Goal: Feedback & Contribution: Contribute content

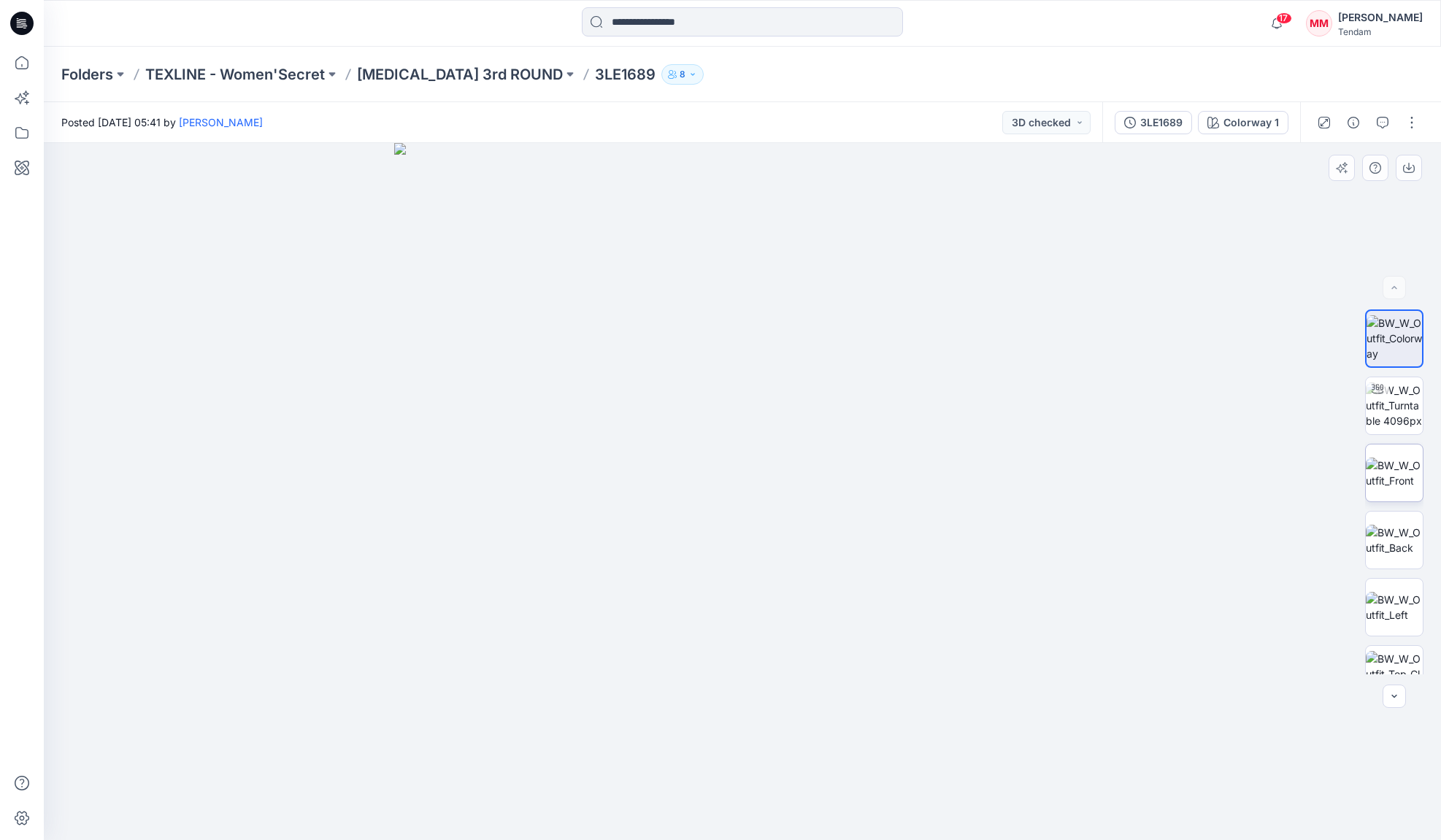
click at [1396, 472] on img at bounding box center [1394, 473] width 57 height 30
click at [1402, 548] on img at bounding box center [1394, 540] width 57 height 30
click at [1391, 609] on img at bounding box center [1394, 607] width 57 height 30
click at [1384, 659] on img at bounding box center [1394, 674] width 57 height 46
click at [1391, 460] on img at bounding box center [1394, 473] width 57 height 30
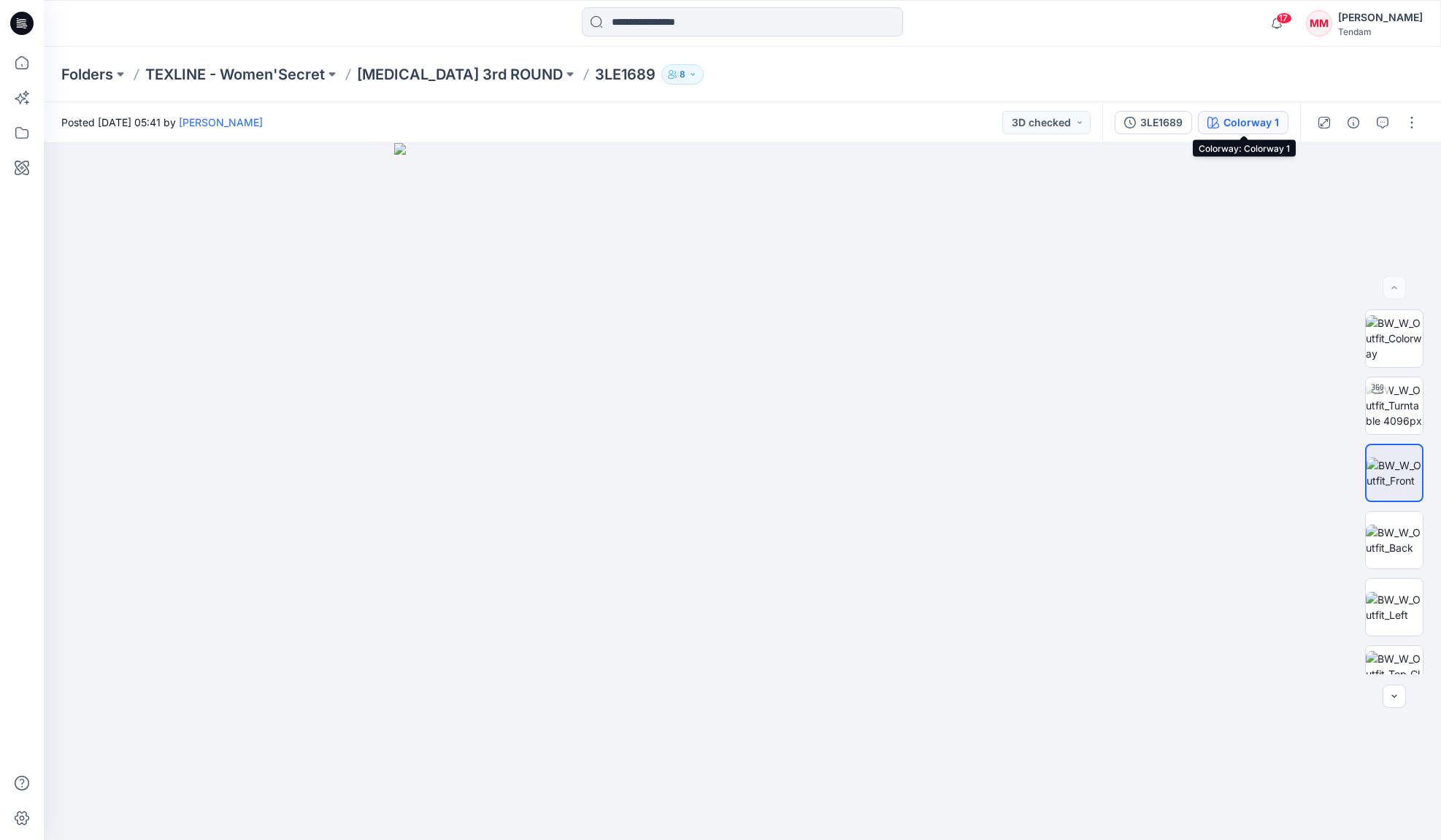
click at [1249, 123] on div "Colorway 1" at bounding box center [1251, 123] width 56 height 16
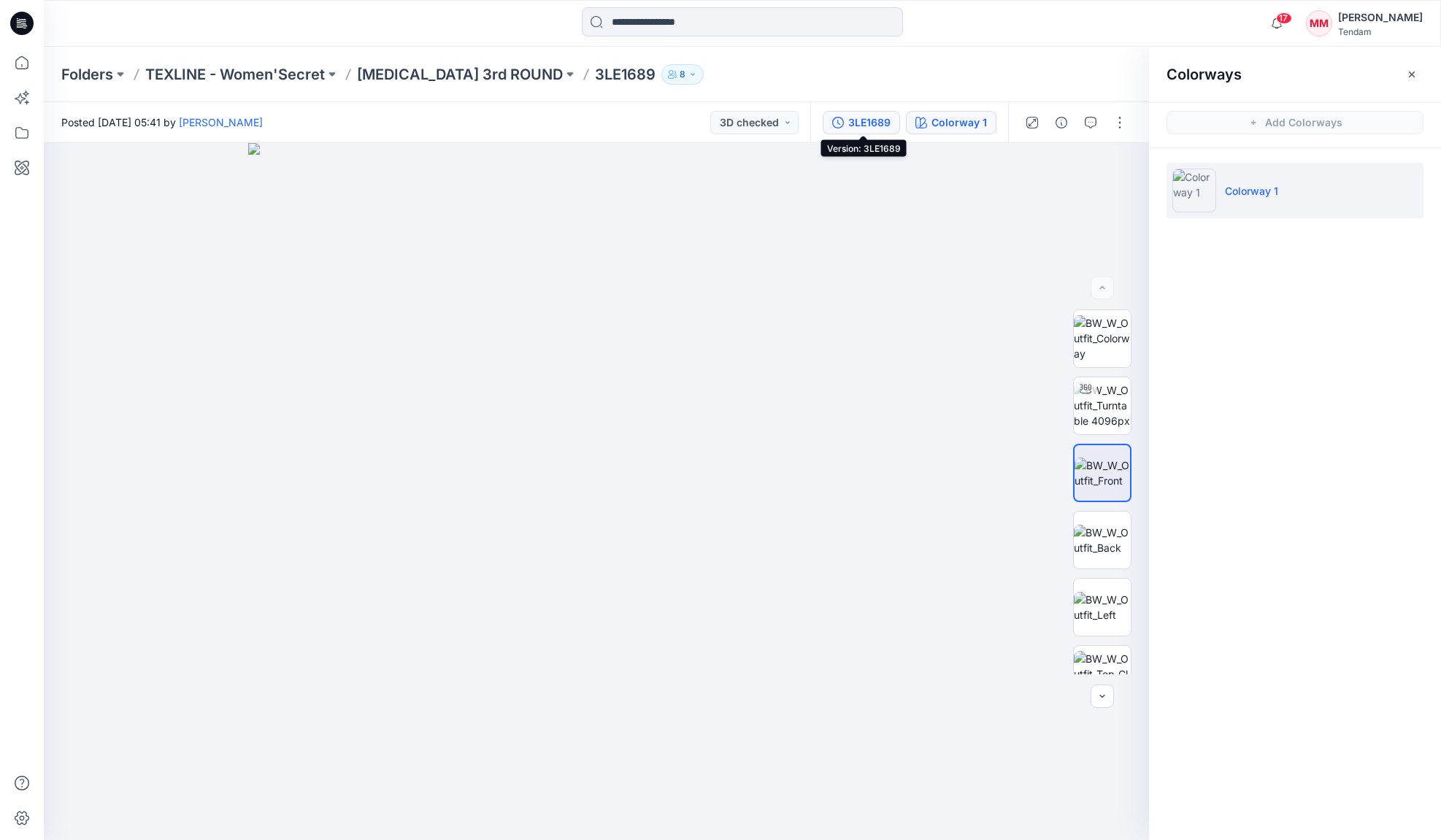
click at [844, 119] on icon "button" at bounding box center [838, 123] width 12 height 12
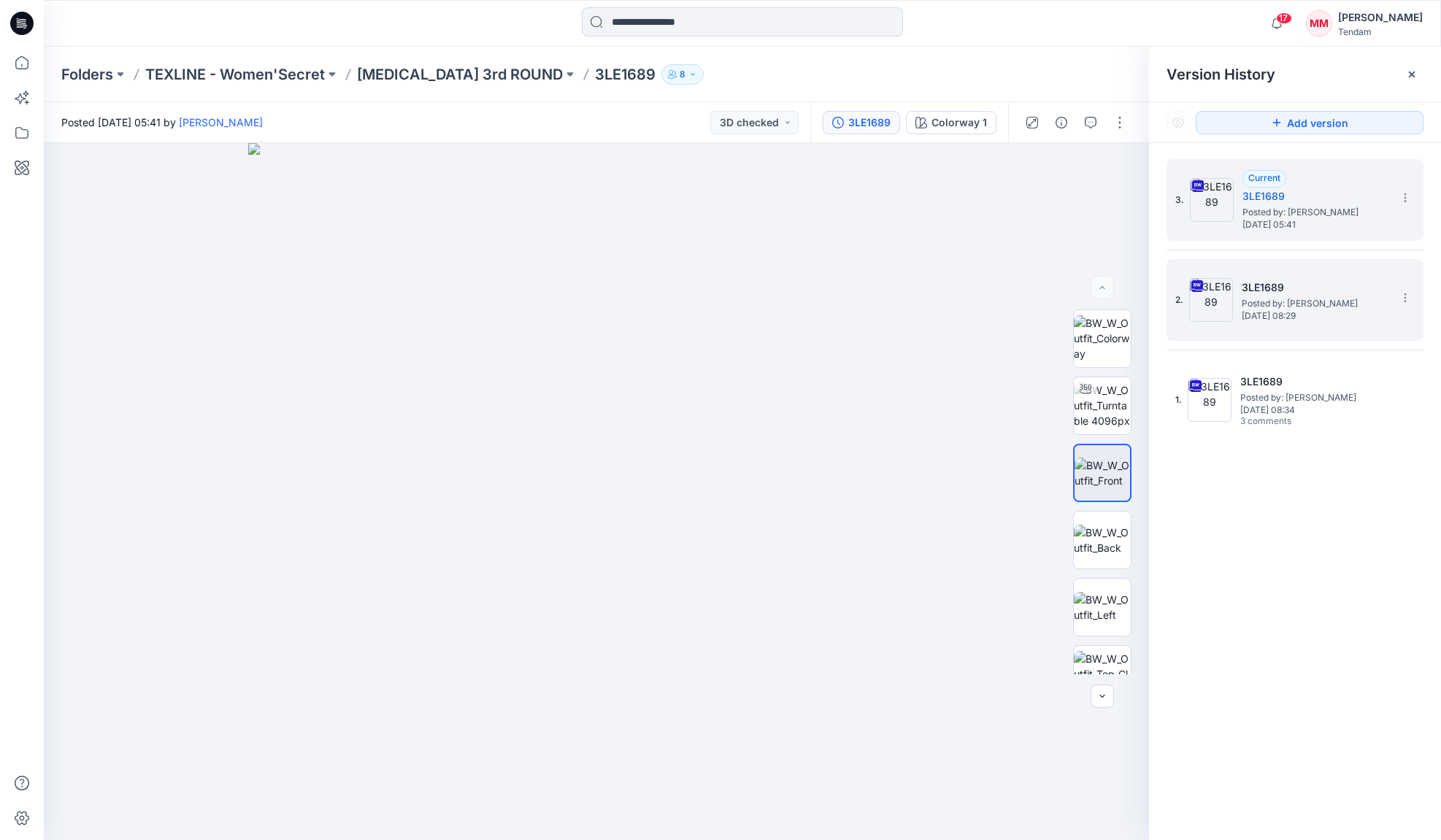
click at [1333, 326] on div "2. 3LE1689 Posted by: [PERSON_NAME] [DATE] 08:29" at bounding box center [1284, 300] width 219 height 70
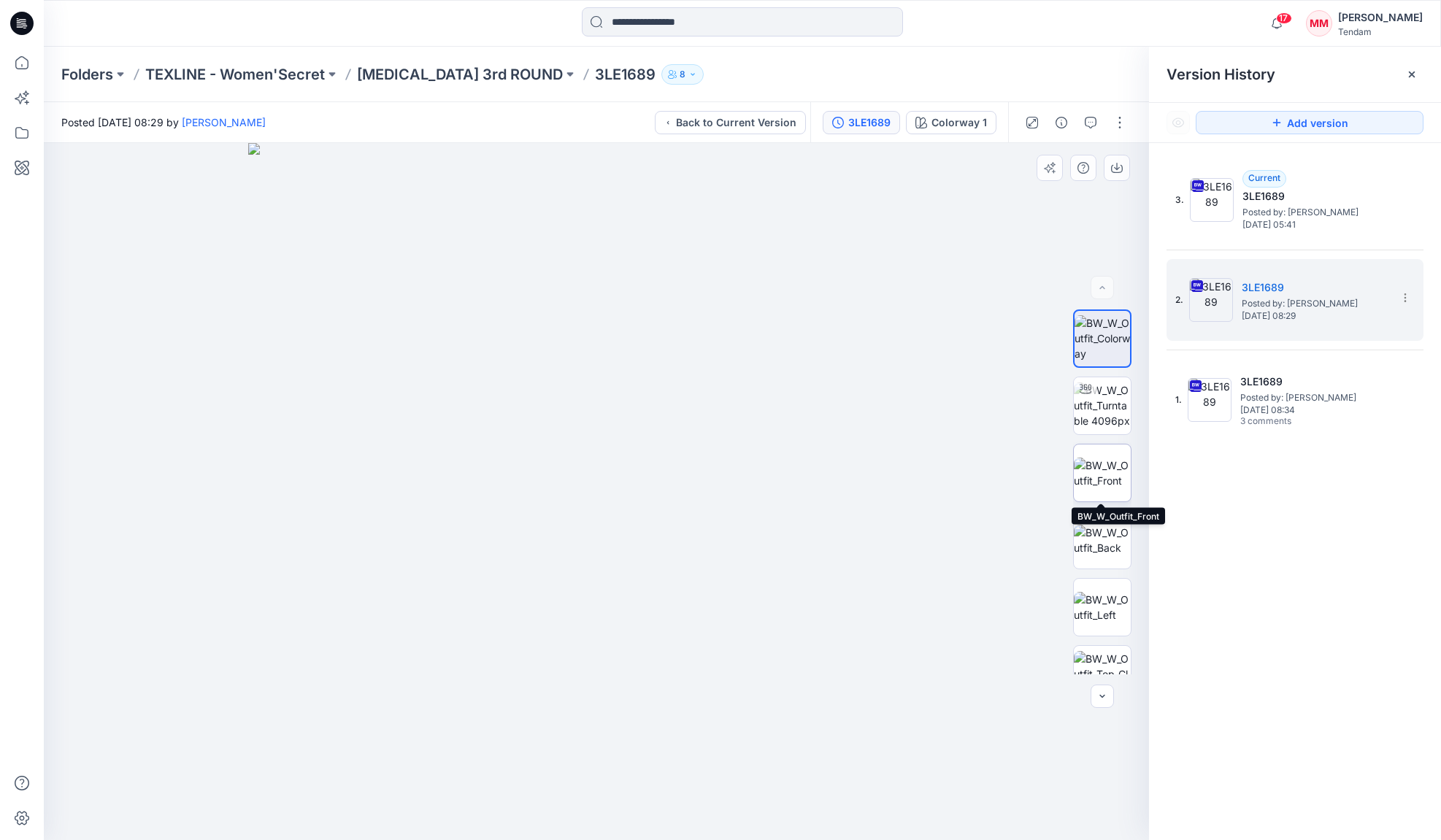
click at [1098, 465] on img at bounding box center [1102, 473] width 57 height 30
click at [1090, 127] on icon "button" at bounding box center [1091, 123] width 12 height 12
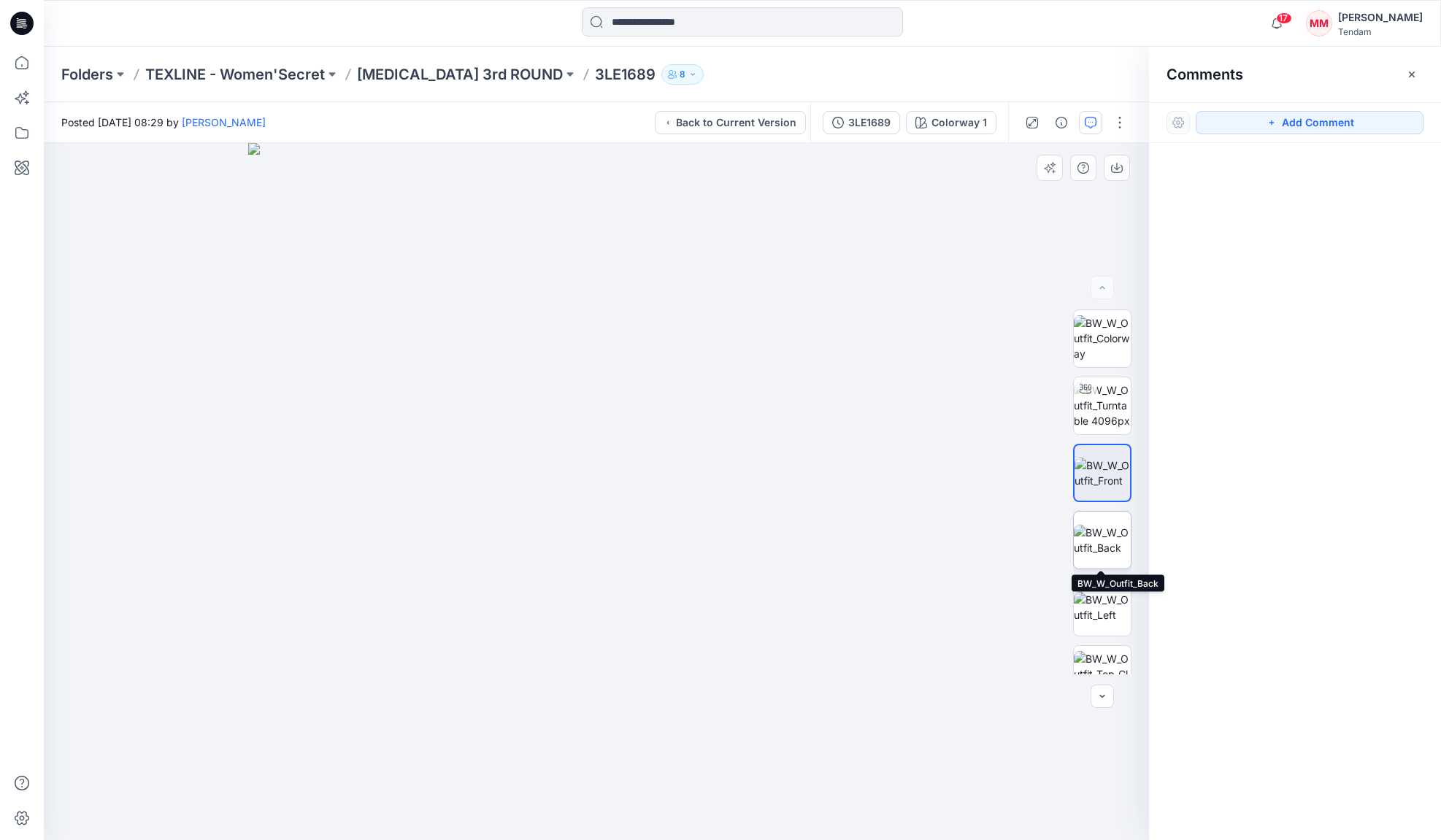
click at [1092, 546] on img at bounding box center [1102, 540] width 57 height 30
click at [1109, 606] on img at bounding box center [1102, 607] width 57 height 30
click at [1094, 125] on icon "button" at bounding box center [1091, 123] width 12 height 12
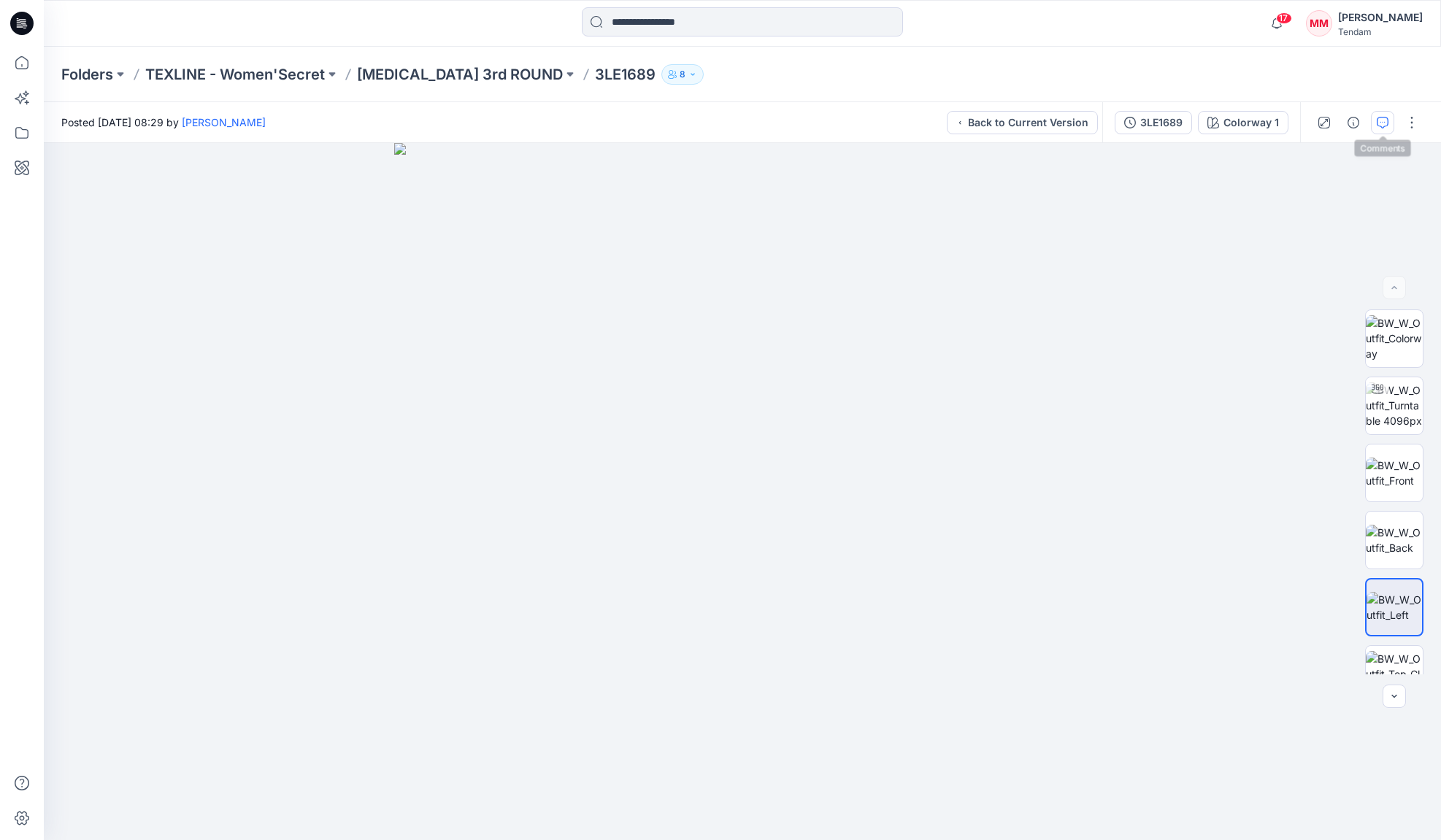
click at [1382, 121] on icon "button" at bounding box center [1382, 123] width 12 height 12
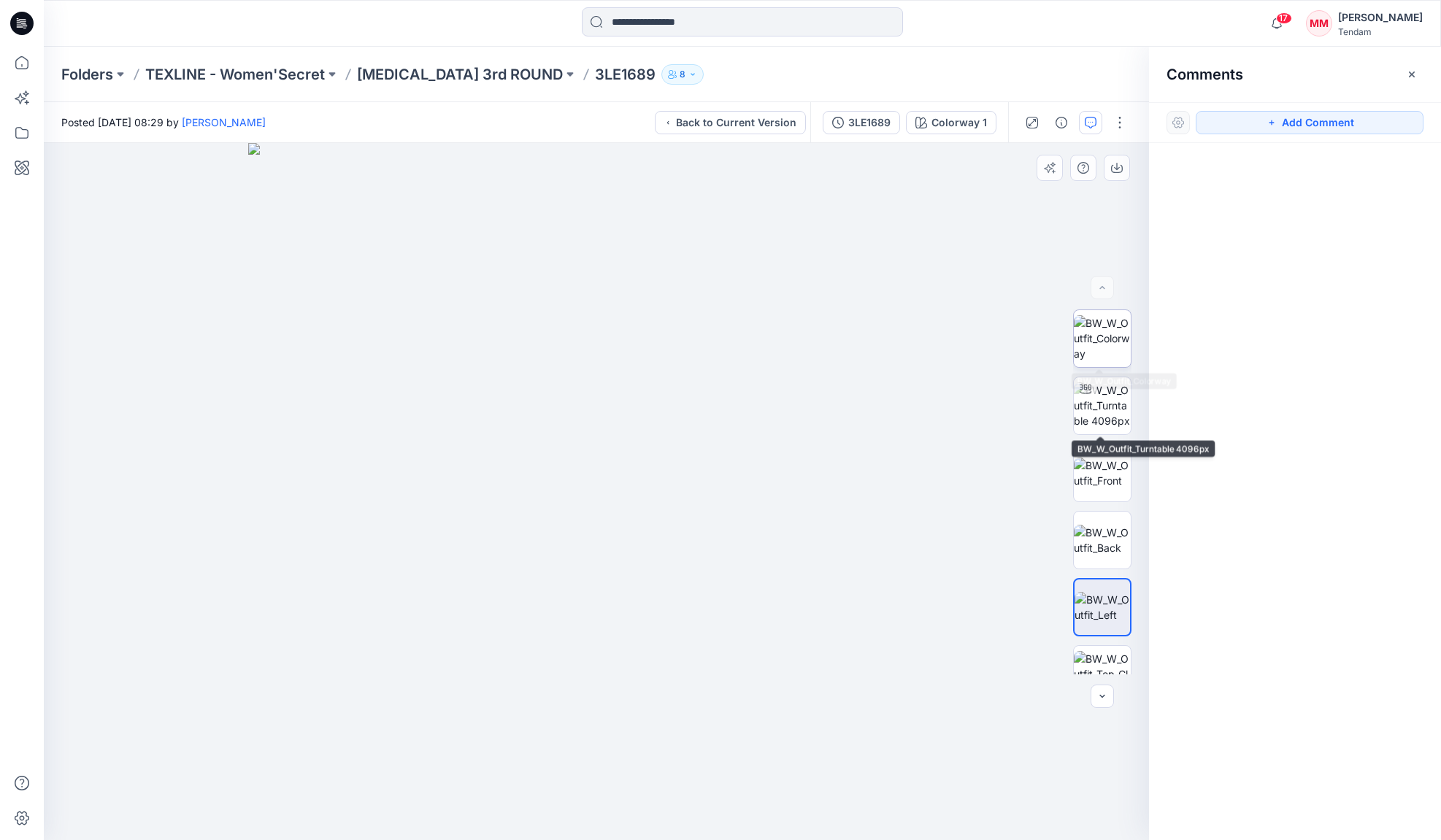
click at [1090, 355] on img at bounding box center [1102, 338] width 57 height 46
click at [1092, 410] on img at bounding box center [1102, 405] width 57 height 46
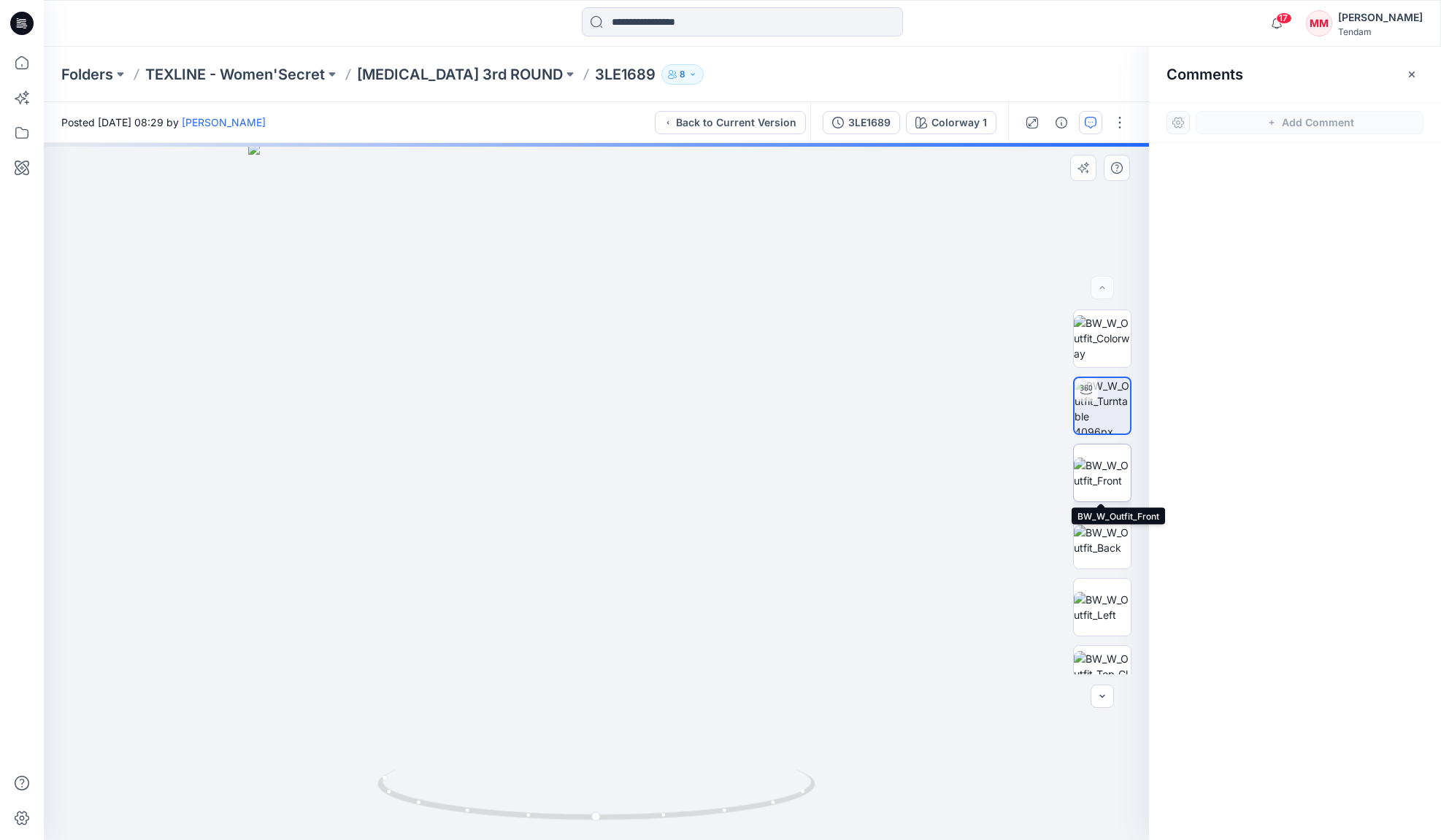
click at [1095, 458] on img at bounding box center [1102, 473] width 57 height 30
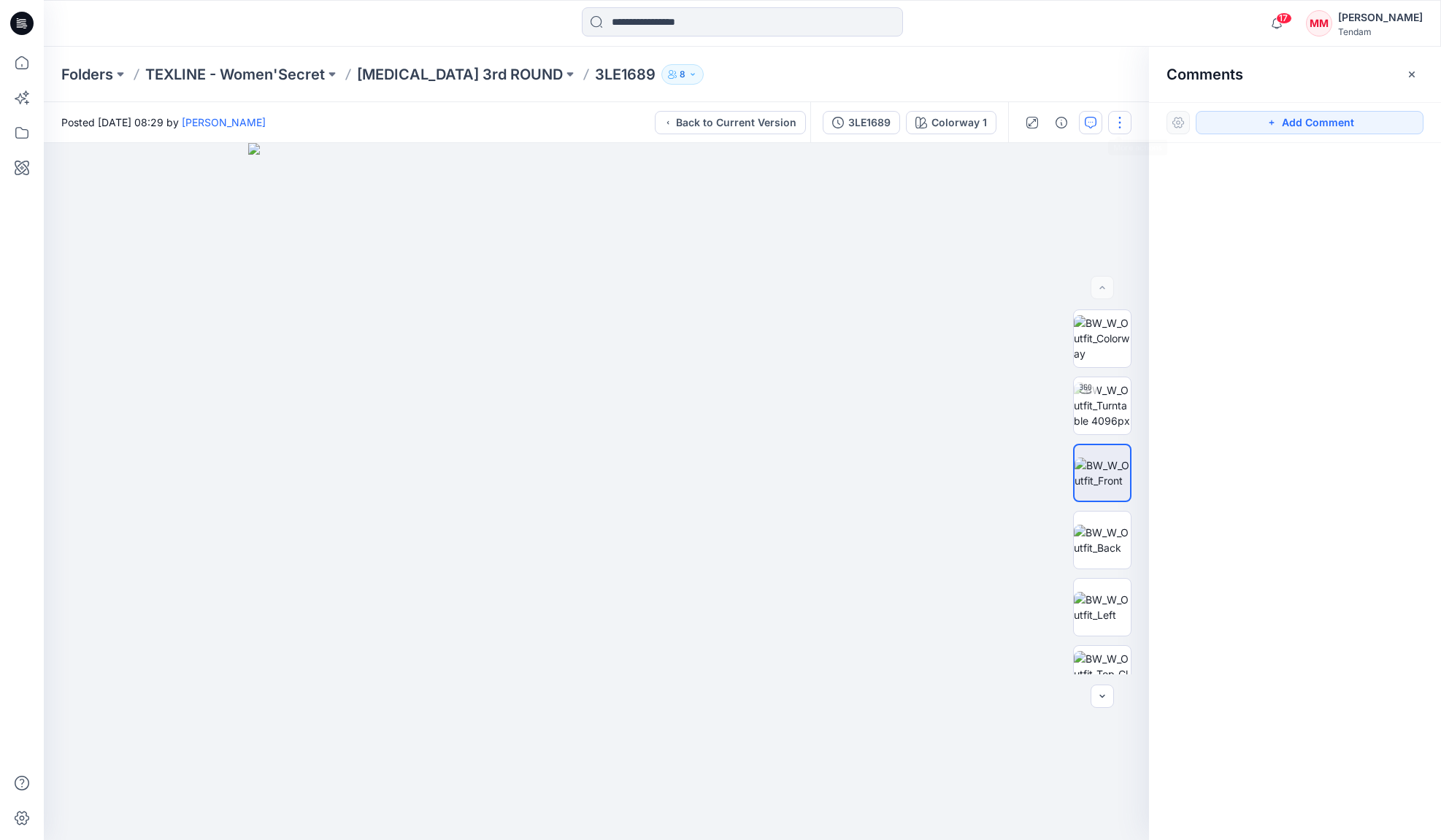
click at [1123, 121] on button "button" at bounding box center [1119, 122] width 23 height 23
click at [801, 264] on img at bounding box center [597, 491] width 697 height 697
click at [869, 122] on div "3LE1689" at bounding box center [869, 123] width 42 height 16
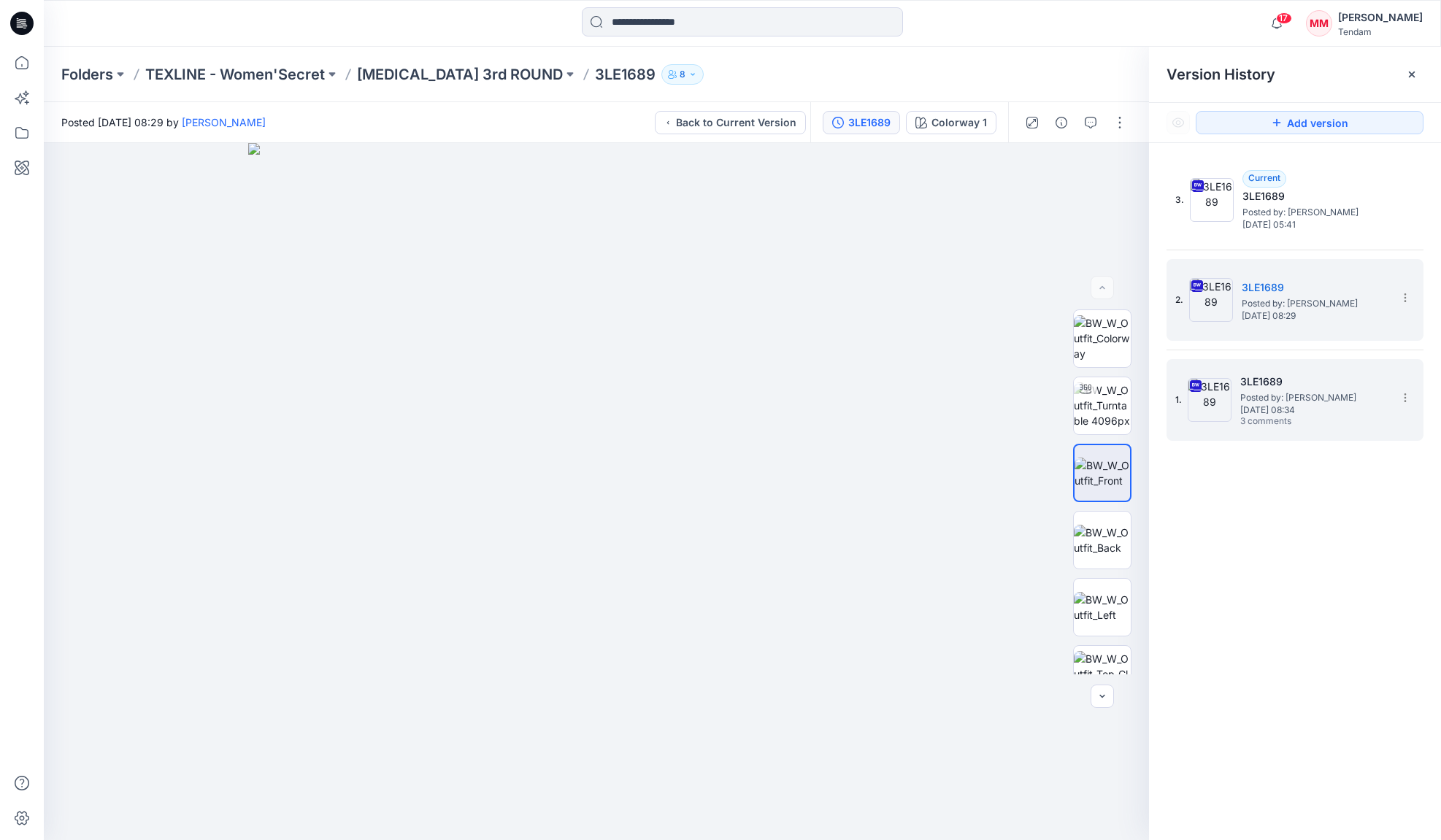
click at [1291, 405] on span "[DATE] 08:34" at bounding box center [1313, 410] width 146 height 10
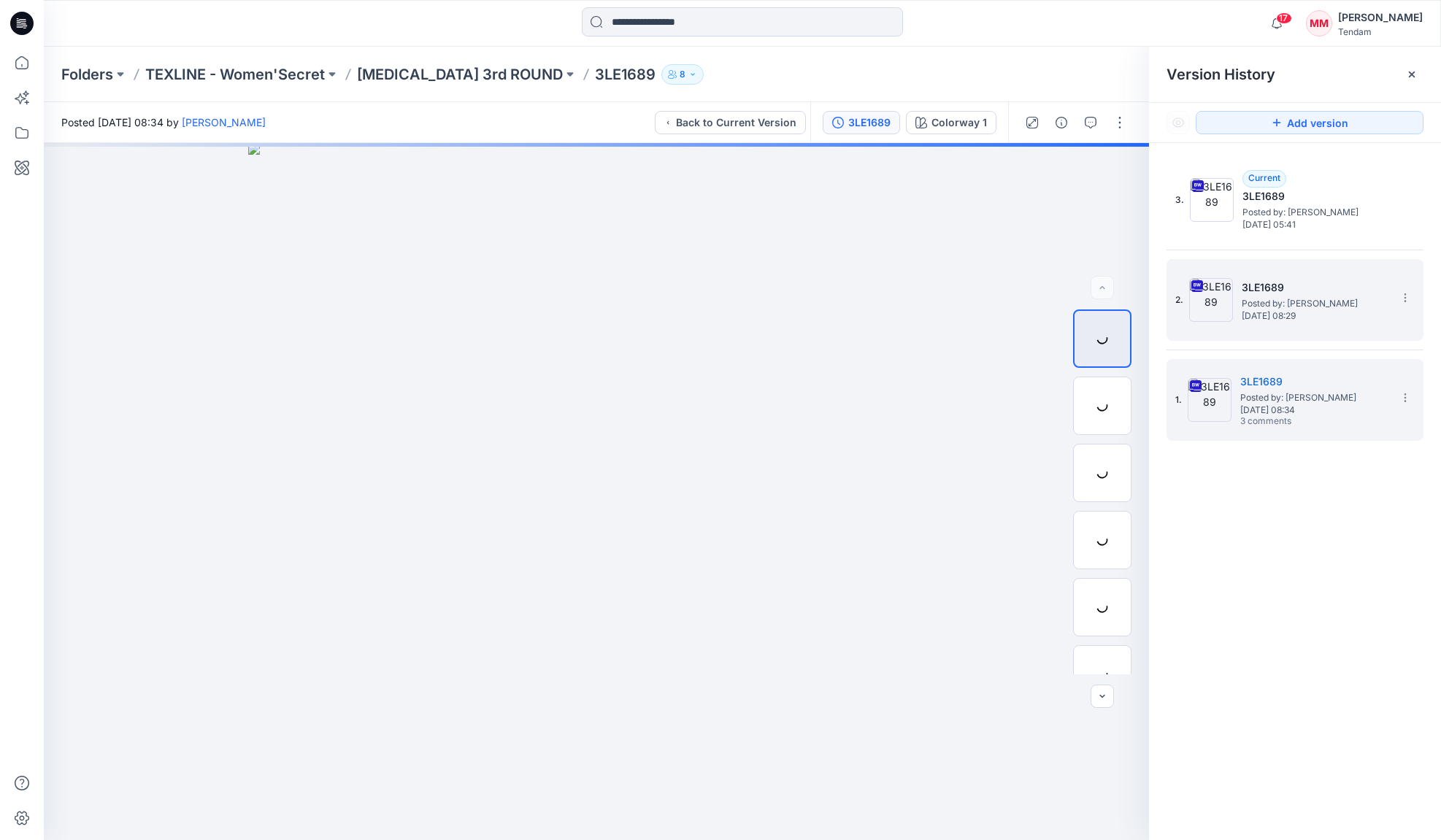
click at [1349, 314] on span "[DATE] 08:29" at bounding box center [1314, 315] width 146 height 10
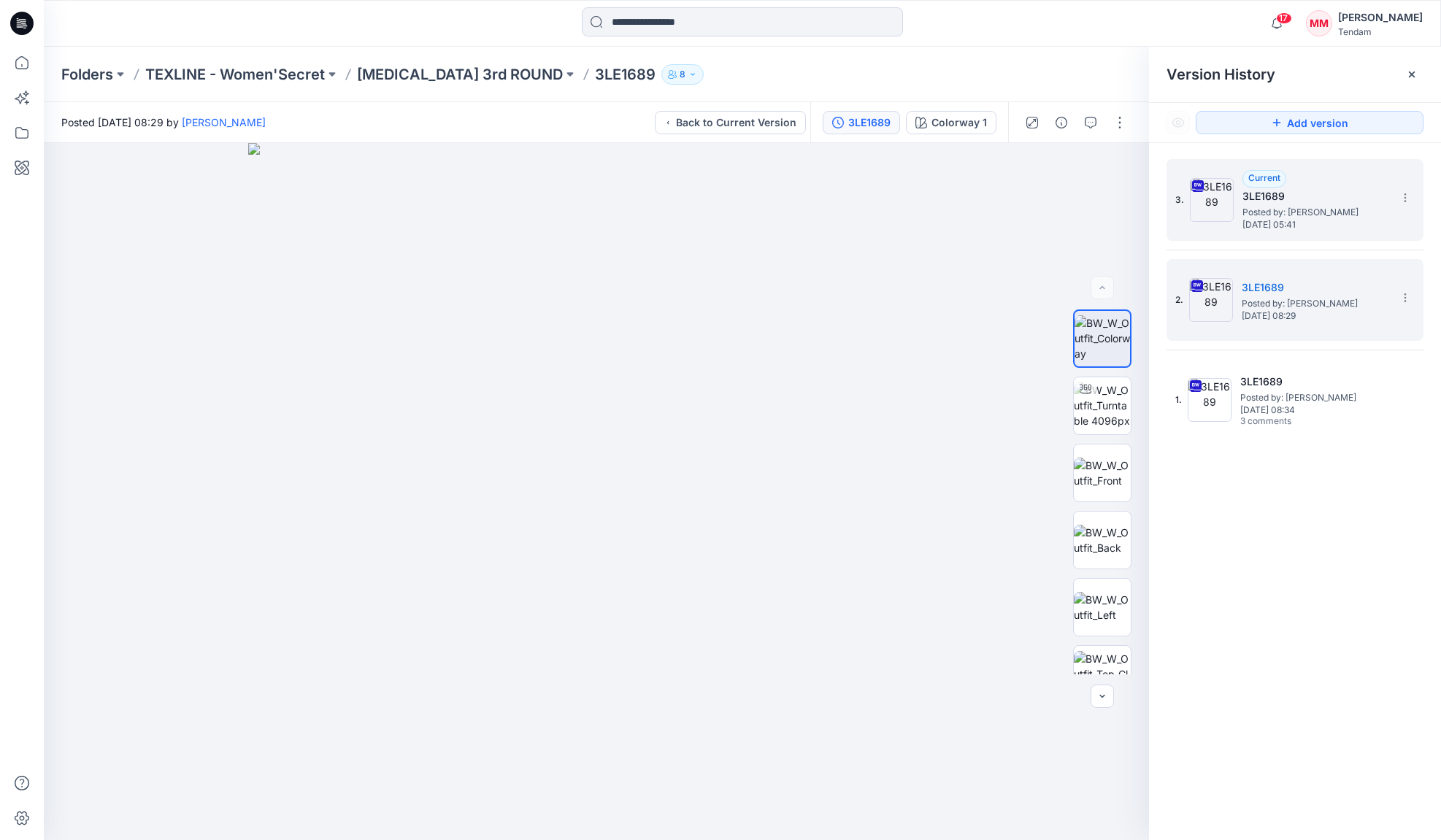
click at [1333, 223] on span "[DATE] 05:41" at bounding box center [1315, 225] width 146 height 10
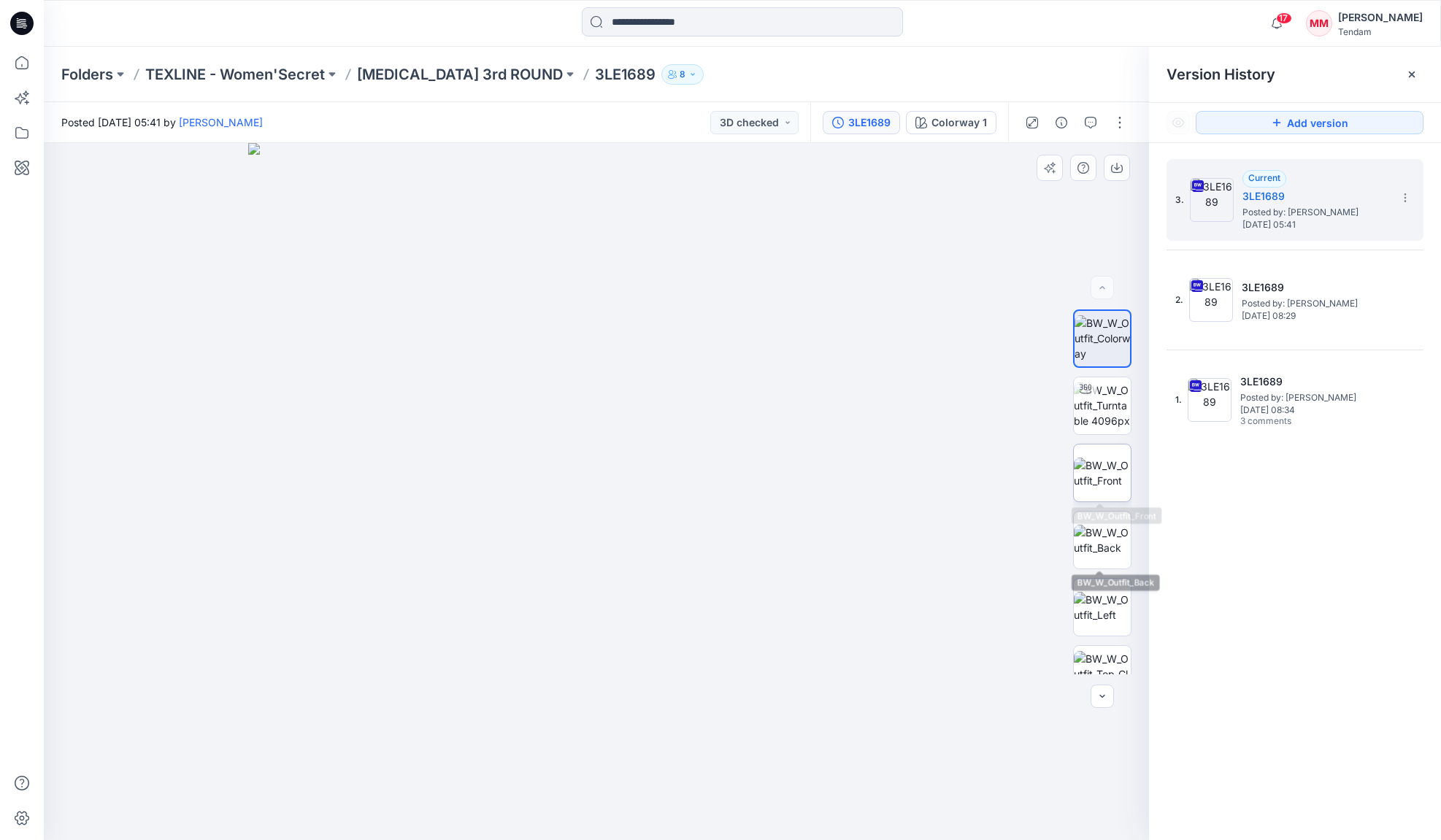
click at [1090, 470] on img at bounding box center [1102, 473] width 57 height 30
click at [1406, 196] on icon at bounding box center [1405, 197] width 12 height 12
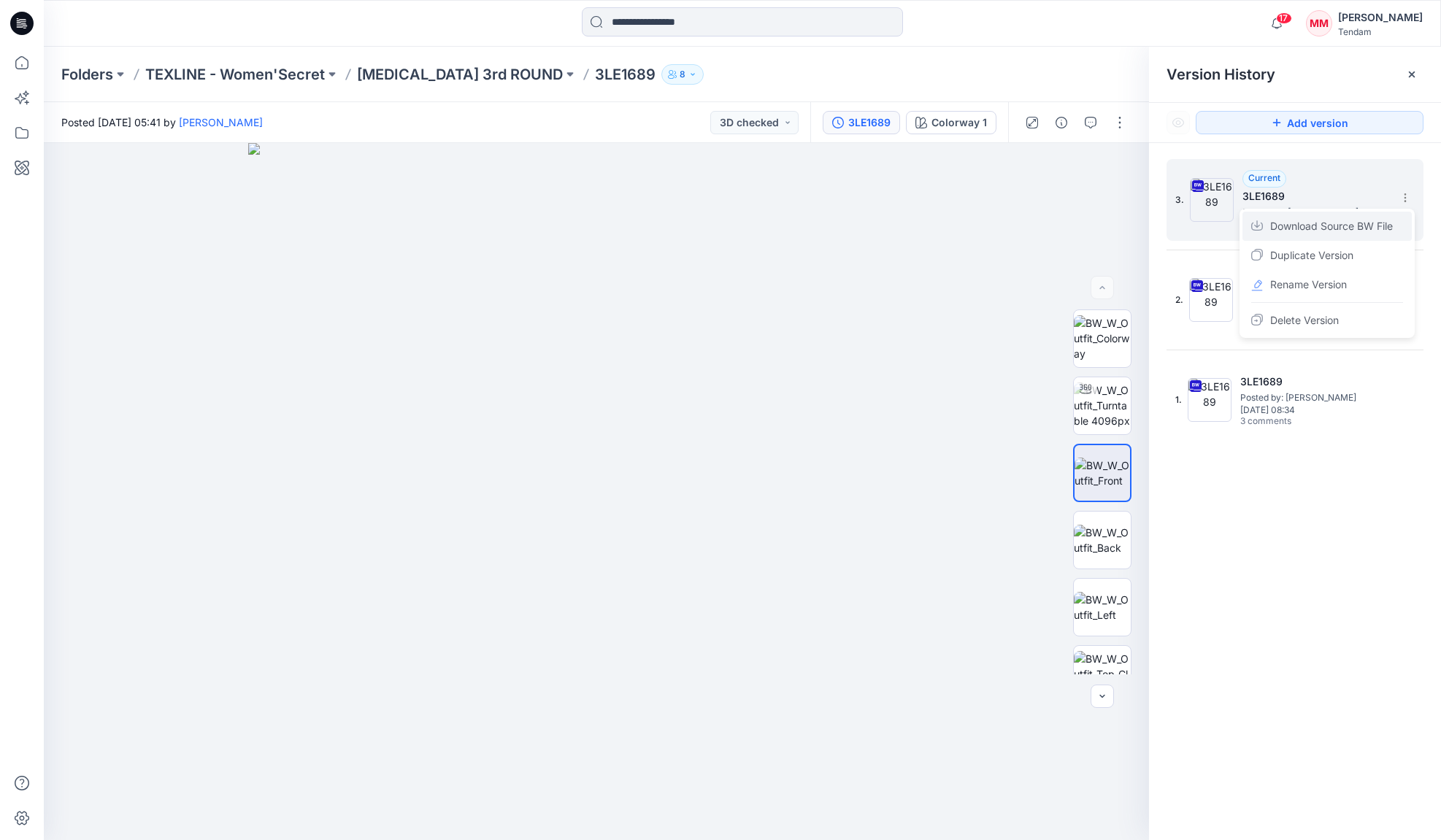
click at [1314, 225] on span "Download Source BW File" at bounding box center [1332, 226] width 123 height 18
click at [1352, 125] on button "Add version" at bounding box center [1310, 122] width 228 height 23
click at [1085, 121] on icon "button" at bounding box center [1091, 123] width 12 height 12
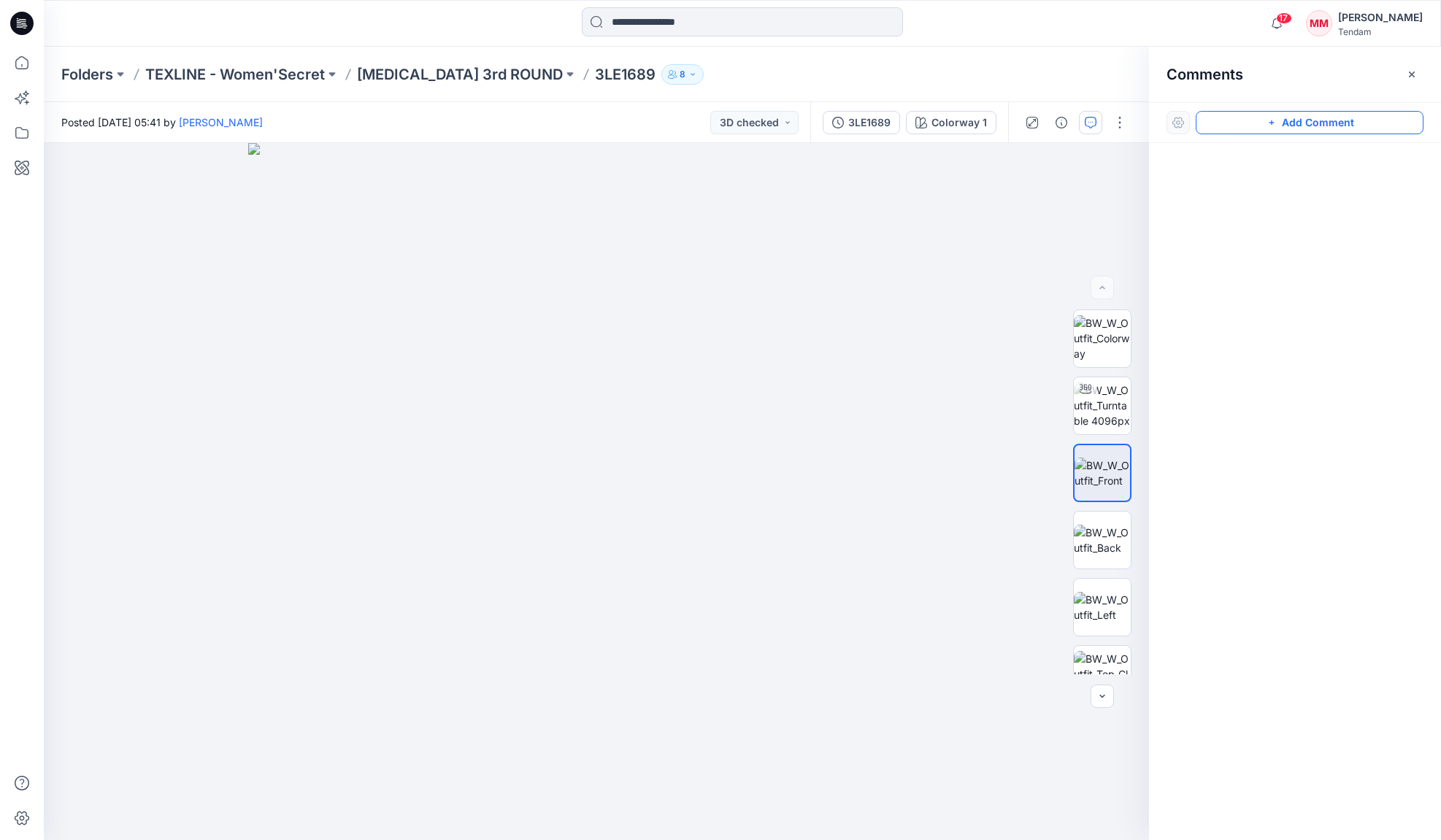
click at [1284, 126] on button "Add Comment" at bounding box center [1310, 122] width 228 height 23
click at [655, 343] on div "1" at bounding box center [597, 491] width 1106 height 697
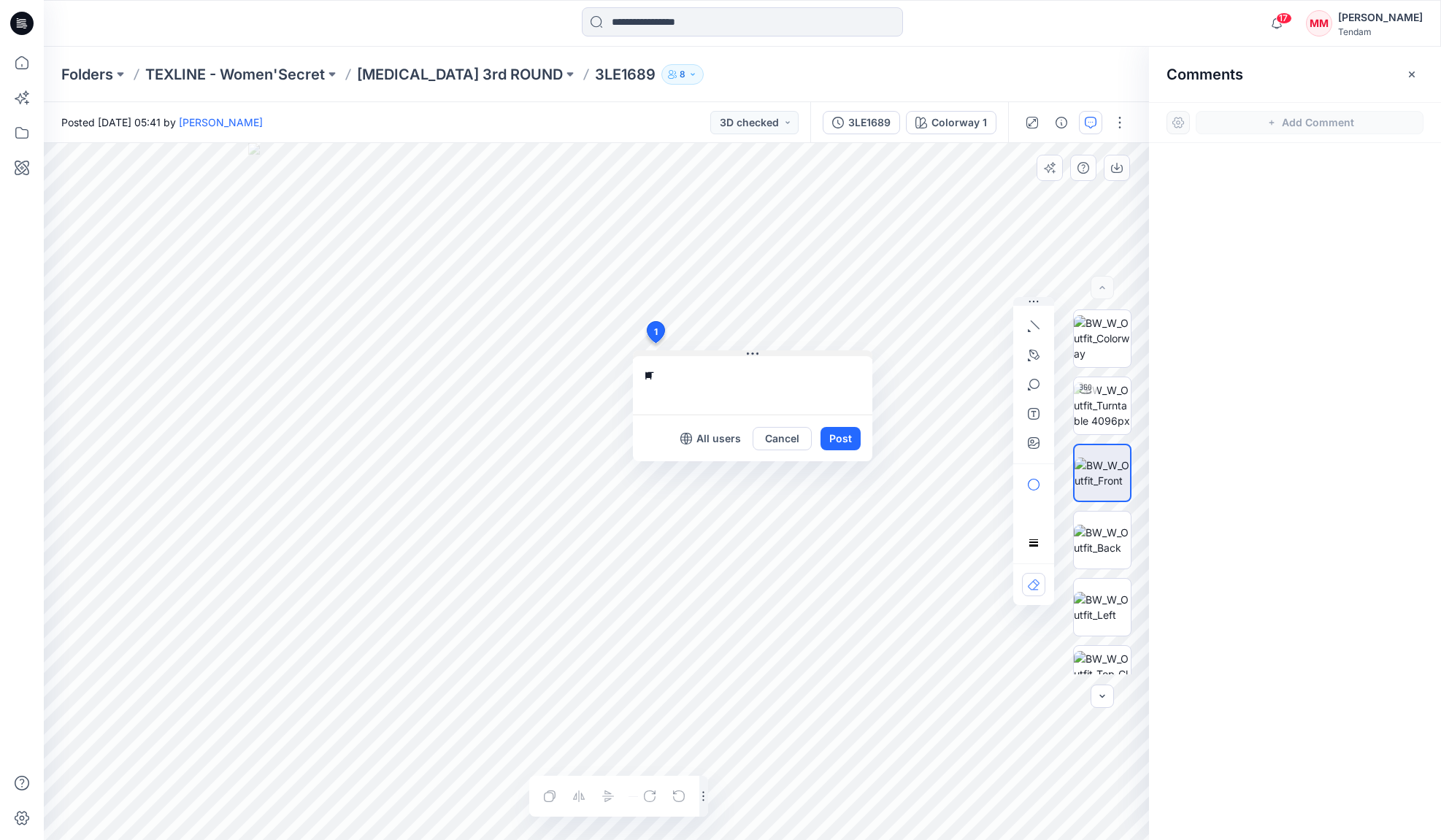
type textarea "*"
type textarea "**********"
click at [852, 441] on button "Post" at bounding box center [840, 438] width 40 height 23
